Goal: Transaction & Acquisition: Obtain resource

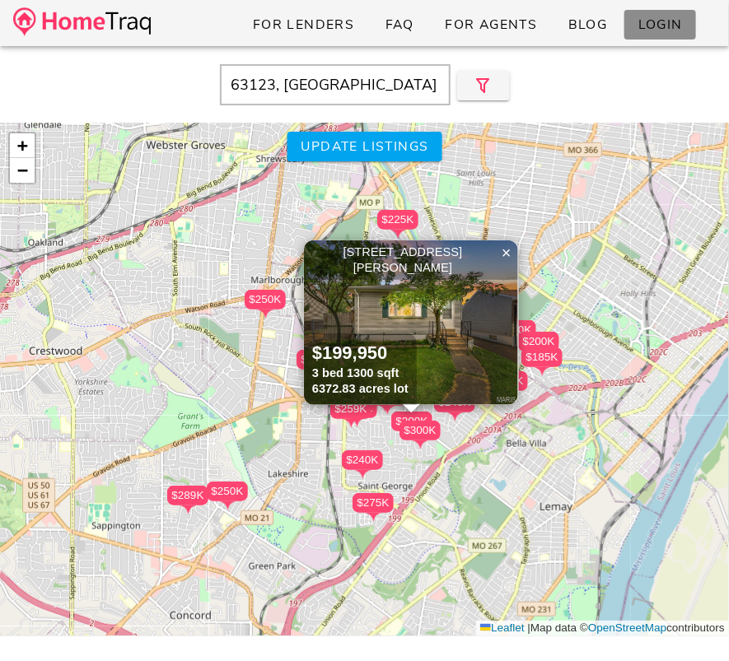
click at [672, 21] on span "Login" at bounding box center [660, 25] width 45 height 18
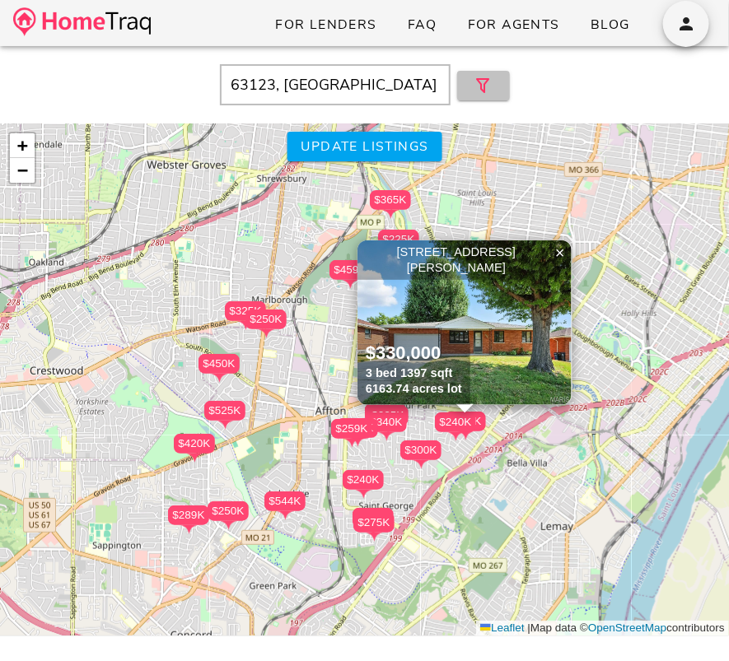
click at [468, 85] on button "button" at bounding box center [483, 86] width 53 height 30
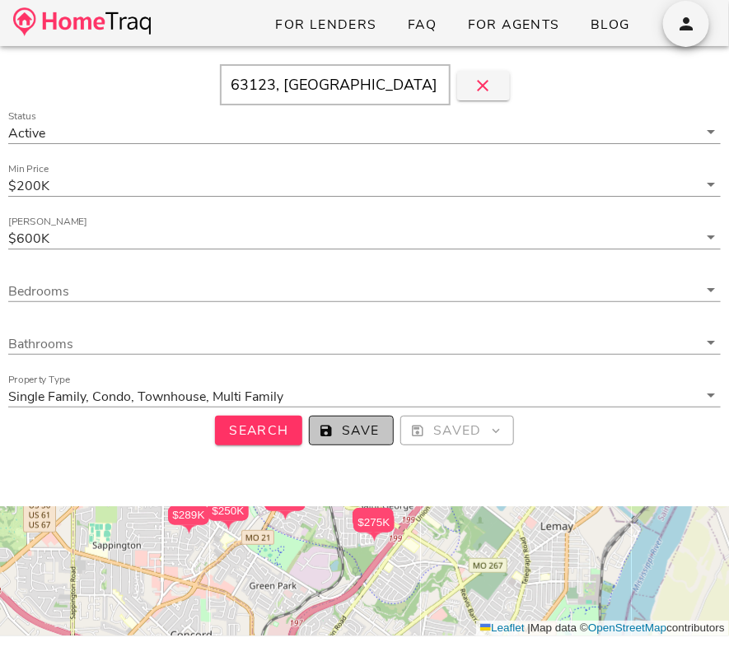
click at [370, 433] on span "Save" at bounding box center [351, 431] width 57 height 18
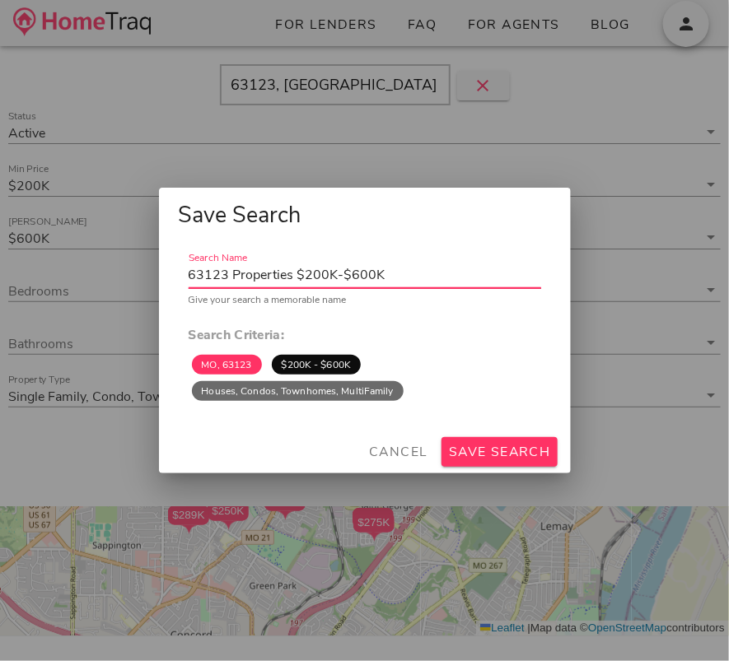
drag, startPoint x: 234, startPoint y: 273, endPoint x: 298, endPoint y: 269, distance: 64.4
click at [298, 269] on input "63123 Properties $200K-$600K" at bounding box center [365, 275] width 353 height 26
type input "63123 $200K-$600K"
click at [544, 460] on span "Save Search" at bounding box center [499, 452] width 103 height 18
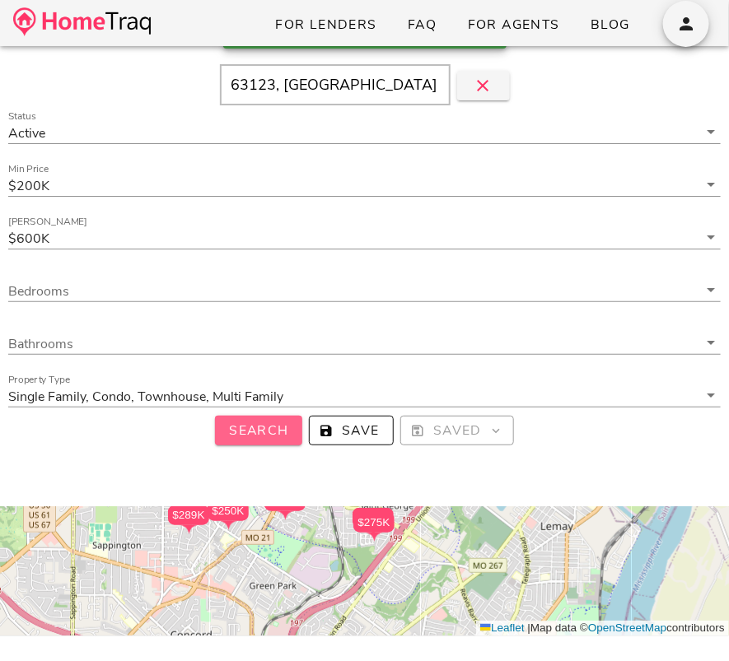
click at [276, 432] on span "Search" at bounding box center [258, 431] width 61 height 18
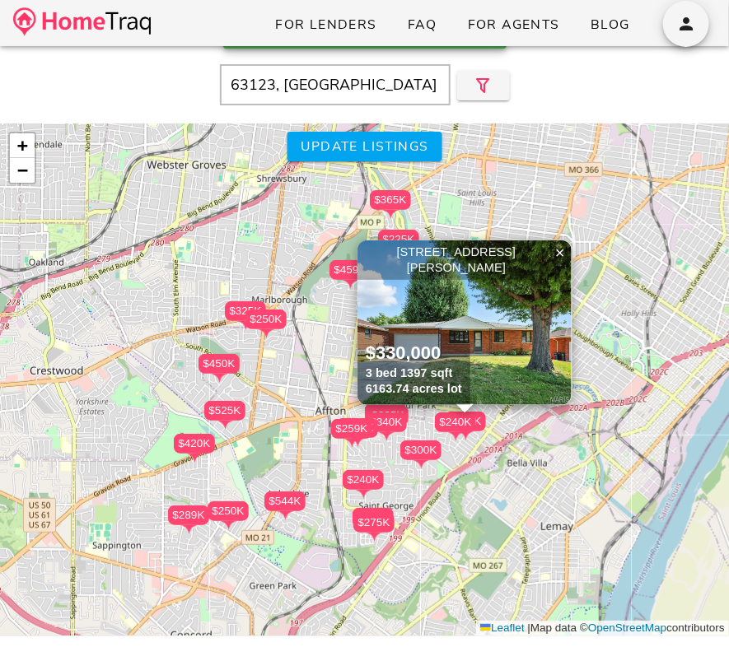
click at [493, 322] on img at bounding box center [464, 323] width 214 height 165
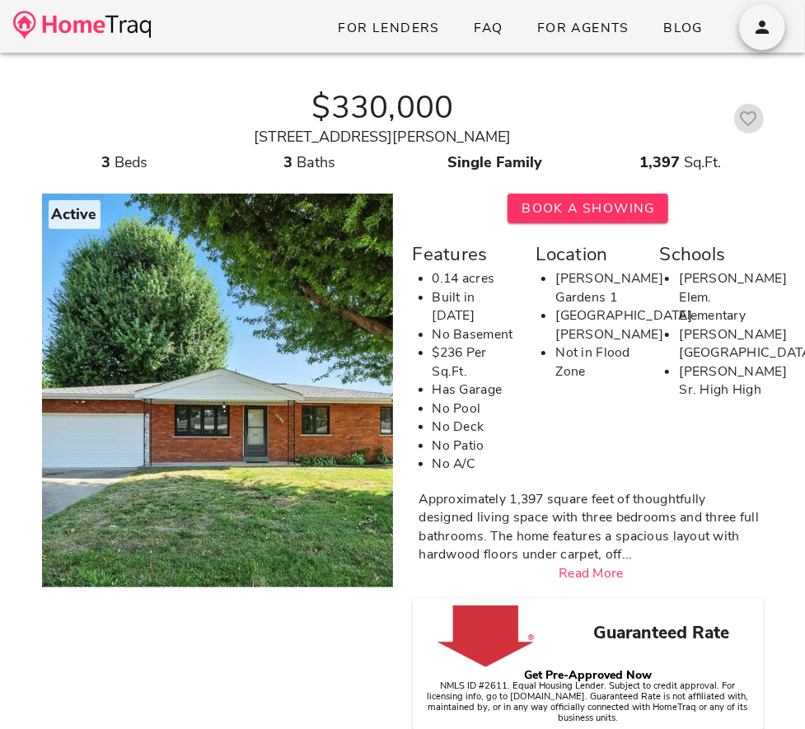
click at [748, 124] on icon "button" at bounding box center [749, 119] width 20 height 20
